Goal: Information Seeking & Learning: Learn about a topic

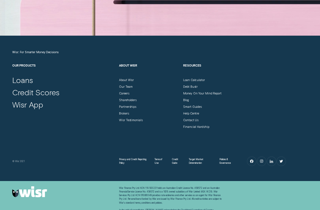
scroll to position [1465, 0]
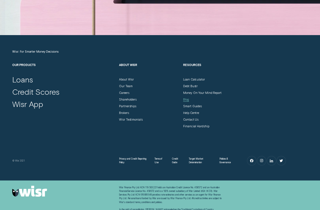
click at [185, 99] on div "Blog" at bounding box center [186, 100] width 6 height 4
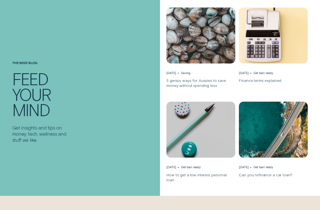
scroll to position [222, 0]
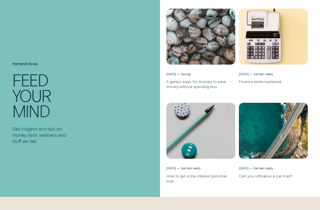
click at [196, 52] on img "5 genius ways for Aussies to save money without spending less, May 13 Saving" at bounding box center [201, 36] width 72 height 59
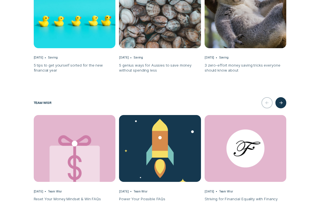
scroll to position [847, 0]
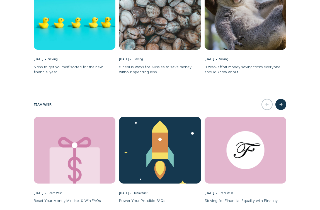
click at [234, 23] on img "3 zero-effort money saving tricks everyone should know about, Jun 12 Saving" at bounding box center [245, 16] width 86 height 70
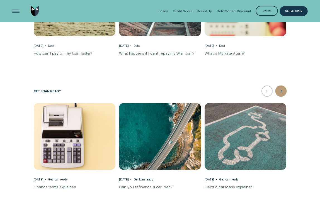
click at [283, 86] on div "button" at bounding box center [280, 90] width 11 height 11
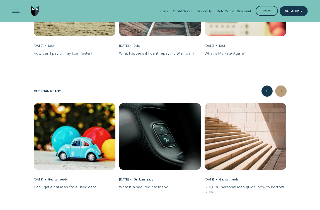
click at [283, 86] on div "button" at bounding box center [280, 90] width 11 height 11
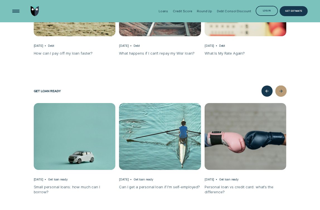
click at [283, 86] on div "button" at bounding box center [280, 90] width 11 height 11
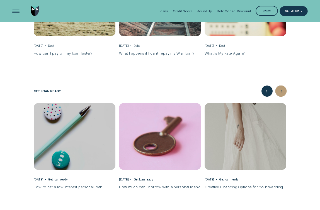
click at [283, 86] on div "button" at bounding box center [280, 90] width 11 height 11
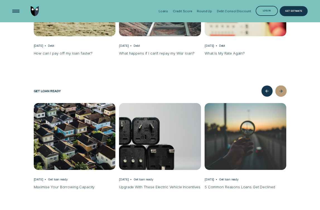
click at [281, 88] on div "button" at bounding box center [280, 90] width 11 height 11
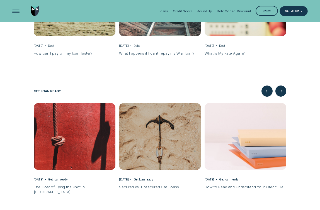
click at [250, 125] on img "How to Read and Understand Your Credit File, Mar 17 Get loan ready" at bounding box center [245, 136] width 86 height 70
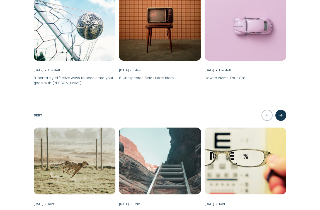
scroll to position [5, 0]
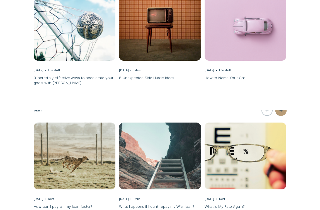
click at [282, 108] on div "button" at bounding box center [280, 110] width 11 height 11
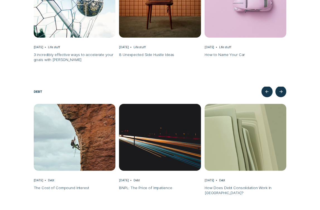
scroll to position [0, 0]
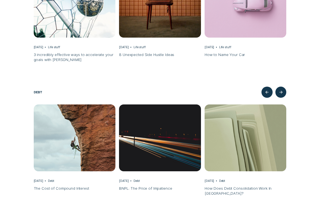
click at [75, 138] on img "The Cost of Compound Interest, Apr 02 Debt" at bounding box center [74, 138] width 86 height 70
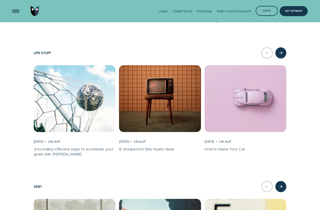
scroll to position [1025, 0]
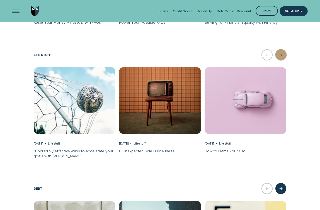
click at [282, 49] on div "button" at bounding box center [280, 54] width 11 height 11
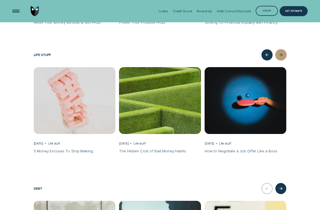
click at [282, 49] on div "button" at bounding box center [280, 54] width 11 height 11
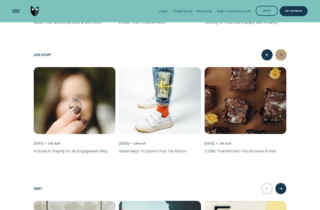
click at [282, 49] on div "button" at bounding box center [280, 54] width 11 height 11
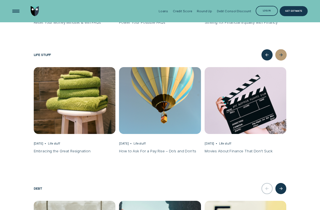
click at [282, 49] on div "button" at bounding box center [280, 54] width 11 height 11
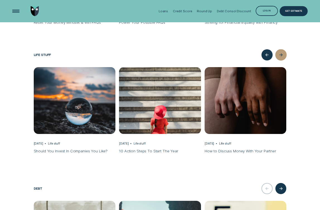
click at [281, 53] on icon "button" at bounding box center [280, 55] width 3 height 4
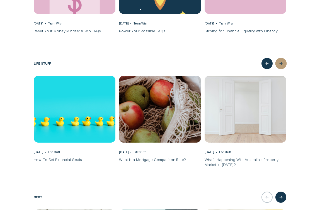
scroll to position [1018, 0]
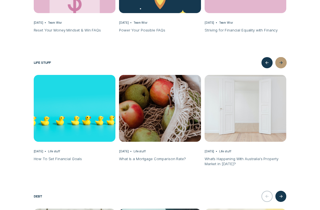
click at [281, 60] on div "button" at bounding box center [280, 62] width 11 height 11
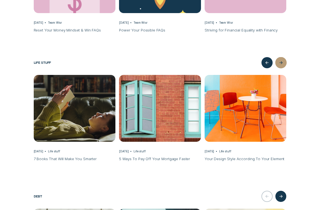
click at [281, 63] on icon "button" at bounding box center [280, 63] width 3 height 0
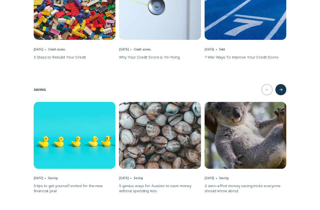
scroll to position [730, 0]
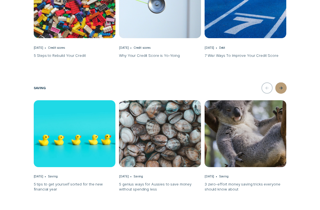
click at [282, 86] on icon "button" at bounding box center [280, 88] width 3 height 4
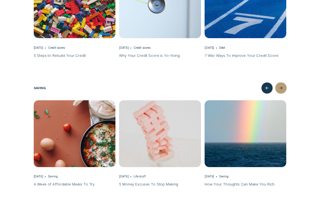
click at [282, 86] on icon "button" at bounding box center [280, 88] width 3 height 4
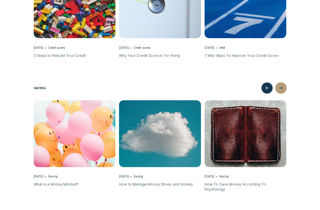
click at [282, 86] on icon "button" at bounding box center [280, 88] width 3 height 4
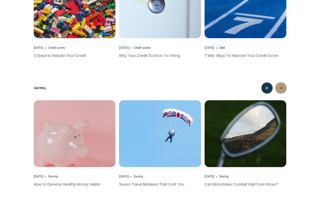
click at [279, 85] on div "button" at bounding box center [280, 87] width 11 height 11
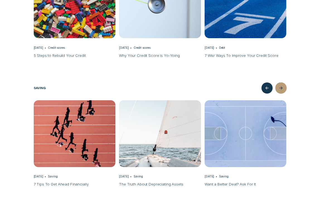
click at [279, 85] on div "button" at bounding box center [280, 87] width 11 height 11
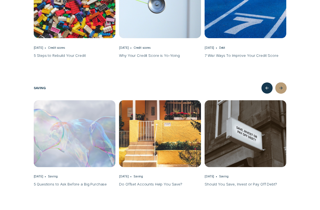
click at [279, 85] on div "button" at bounding box center [280, 87] width 11 height 11
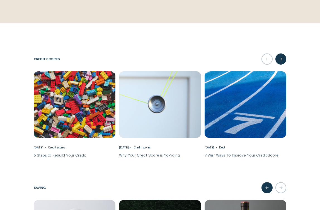
scroll to position [637, 0]
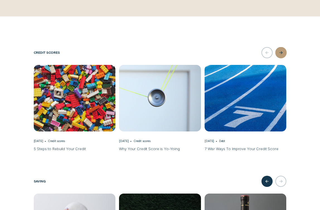
click at [280, 50] on icon "button" at bounding box center [280, 52] width 3 height 4
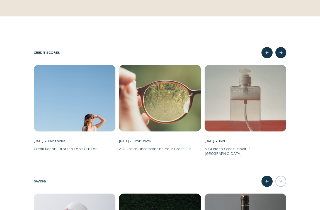
click at [143, 89] on img "A Guide to Understanding Your Credit File, Dec 14 Credit scores" at bounding box center [160, 98] width 86 height 70
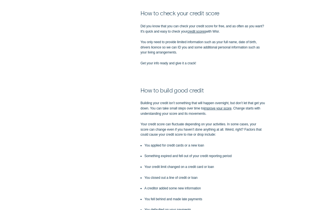
scroll to position [698, 0]
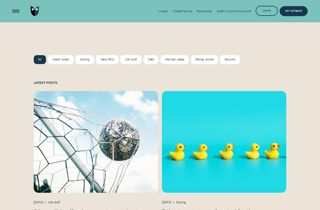
scroll to position [379, 0]
